Goal: Find specific page/section: Find specific page/section

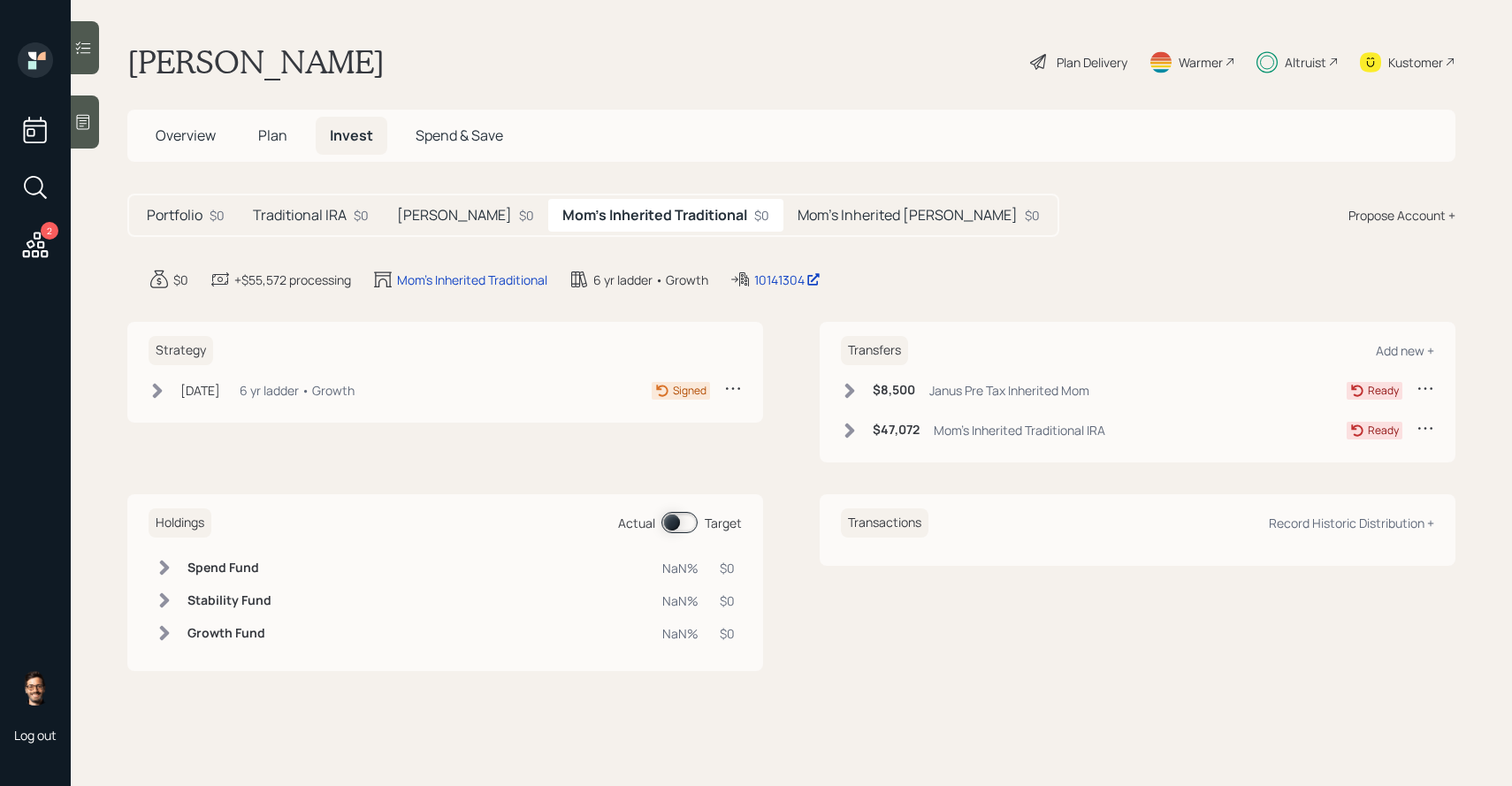
click at [798, 213] on h5 "Mom's Inherited [PERSON_NAME]" at bounding box center [907, 215] width 220 height 16
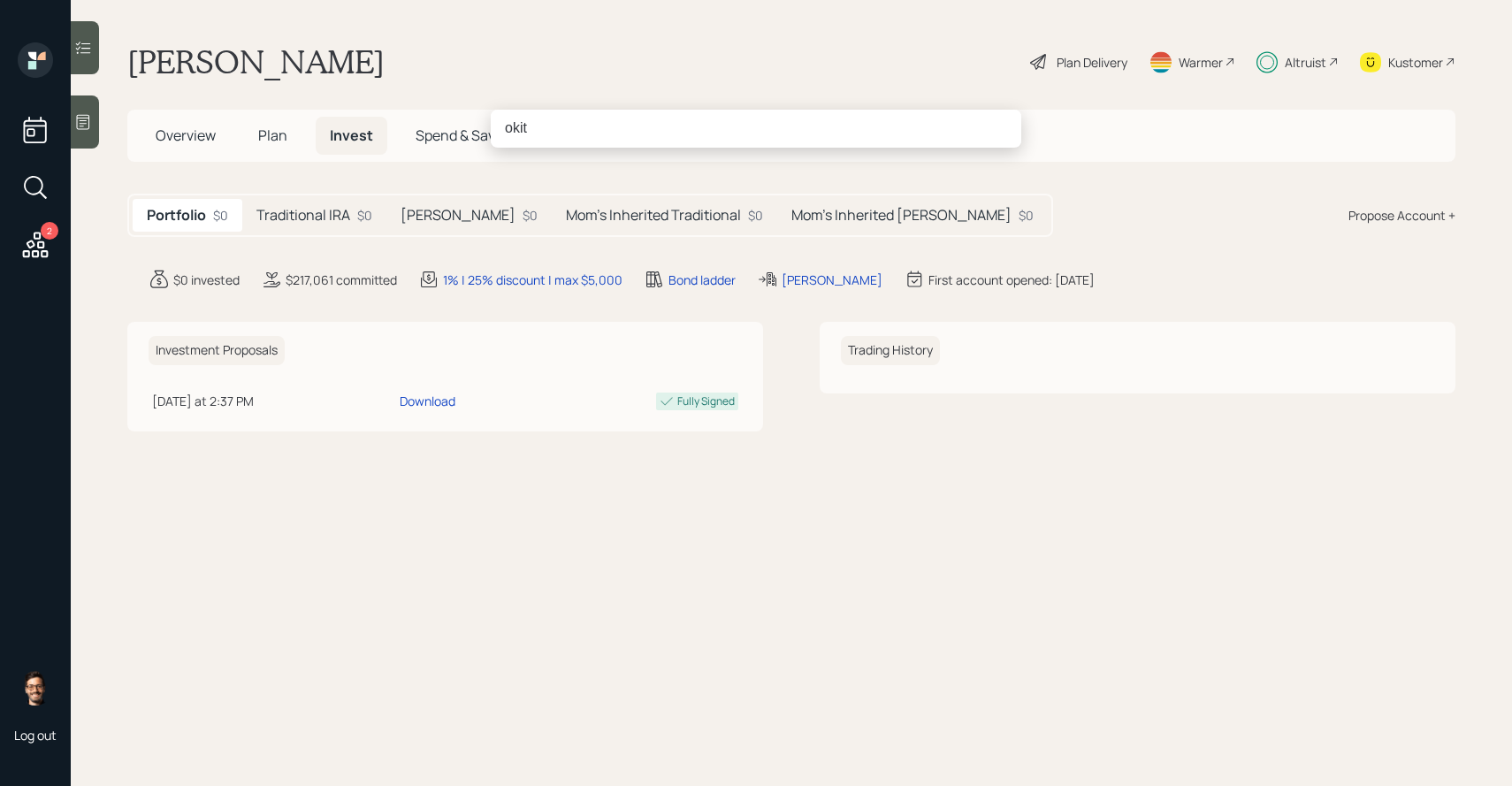
type input "okita"
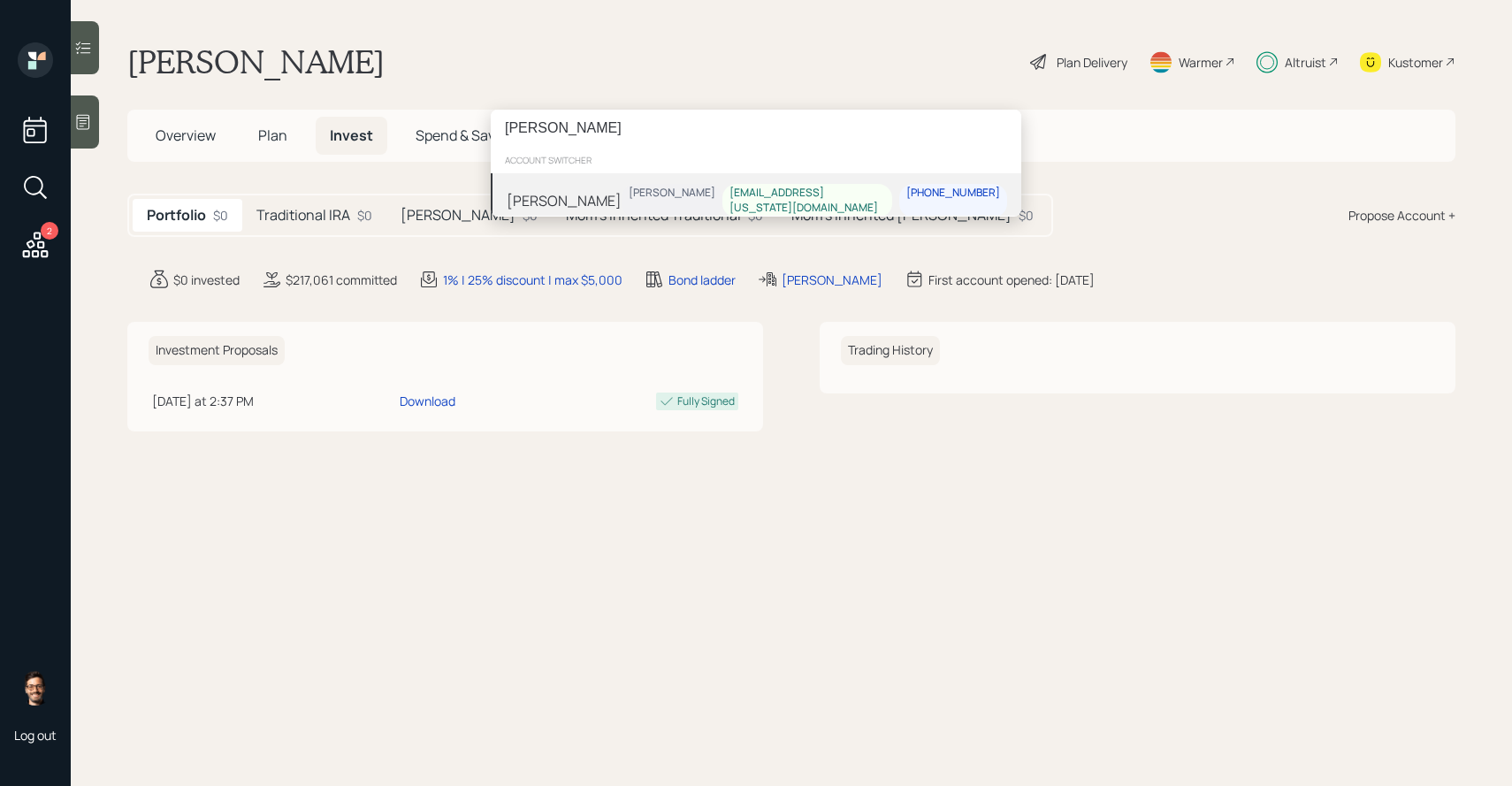
type input "[PERSON_NAME]"
